Goal: Information Seeking & Learning: Check status

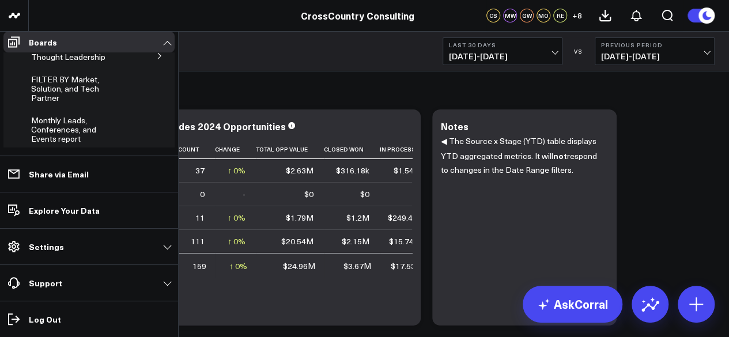
scroll to position [338, 0]
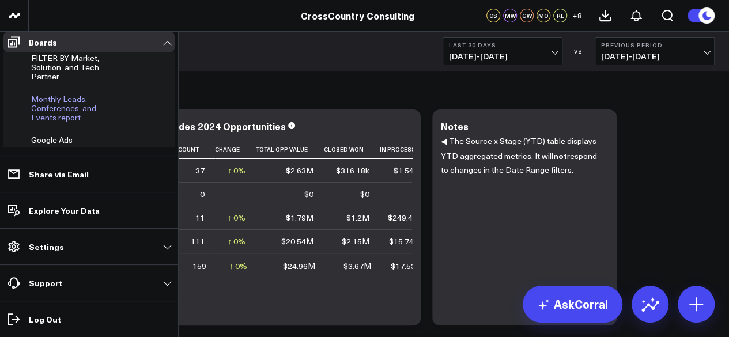
click at [56, 109] on span "Monthly Leads, Conferences, and Events report" at bounding box center [63, 107] width 65 height 29
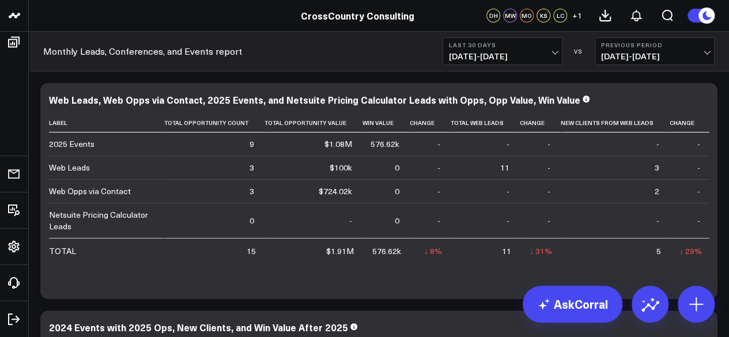
click at [511, 46] on b "Last 30 Days" at bounding box center [502, 44] width 107 height 7
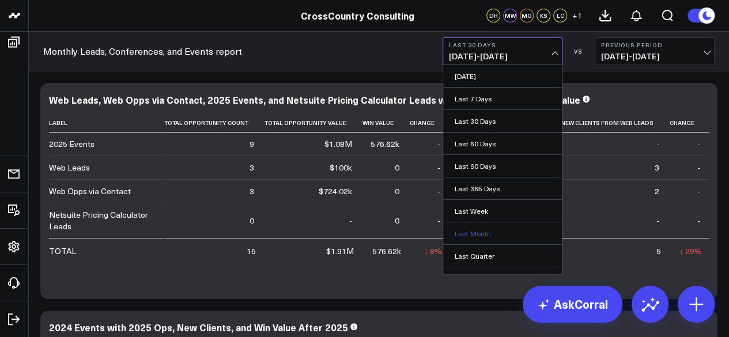
scroll to position [101, 0]
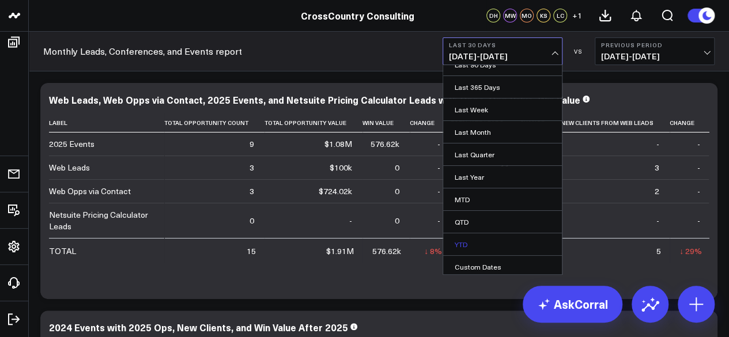
click at [487, 245] on link "YTD" at bounding box center [502, 244] width 119 height 22
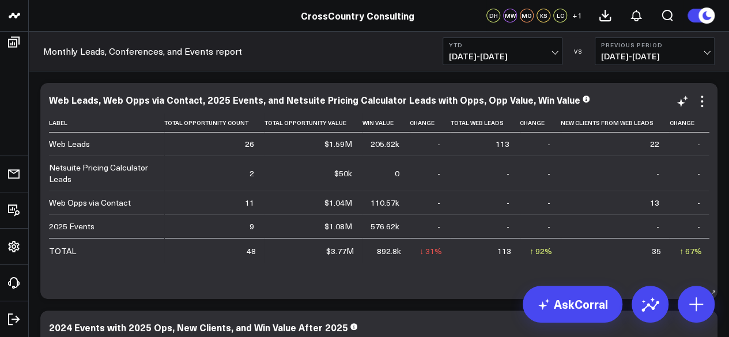
click at [282, 103] on div "Web Leads, Web Opps via Contact, 2025 Events, and Netsuite Pricing Calculator L…" at bounding box center [314, 99] width 531 height 13
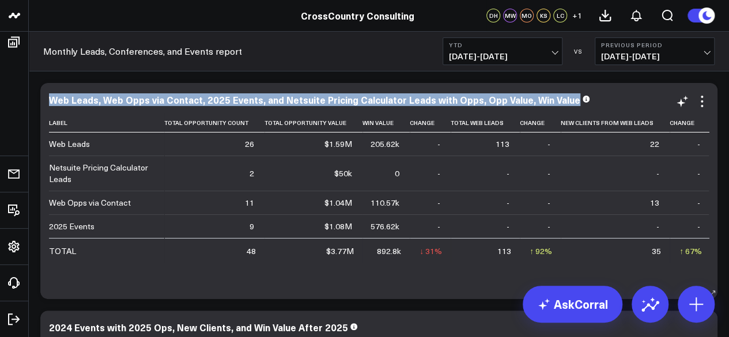
click at [282, 103] on div "Web Leads, Web Opps via Contact, 2025 Events, and Netsuite Pricing Calculator L…" at bounding box center [314, 99] width 531 height 13
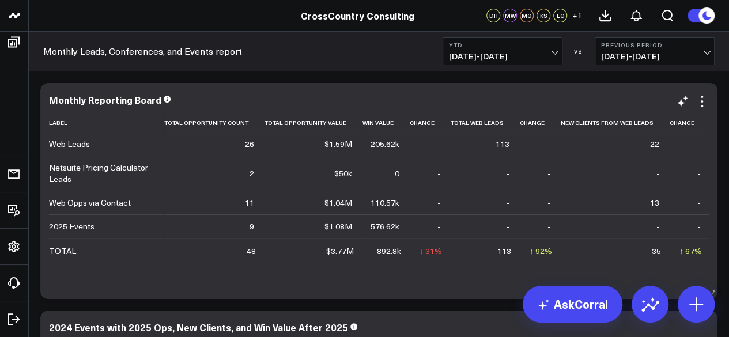
click at [280, 103] on div "Monthly Reporting Board" at bounding box center [379, 99] width 660 height 10
